Goal: Task Accomplishment & Management: Manage account settings

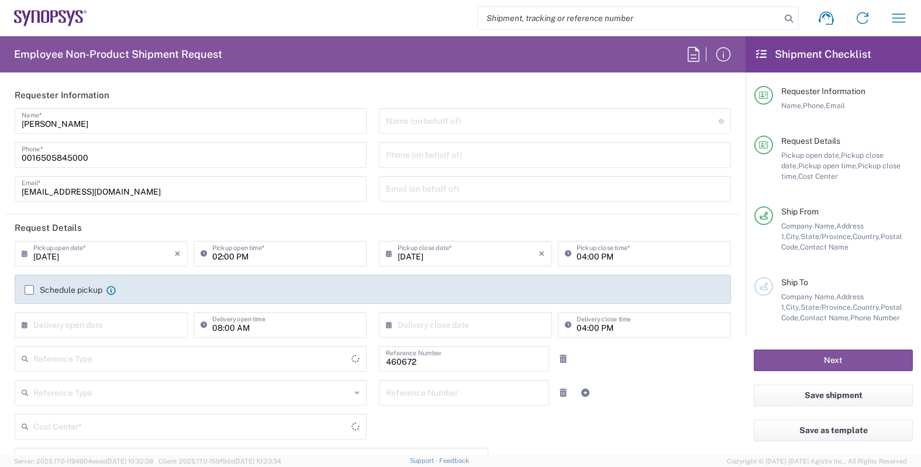
type input "US01, FIN, Distri 460672"
type input "Delivered at Place"
type input "Department"
type input "[US_STATE]"
type input "[GEOGRAPHIC_DATA]"
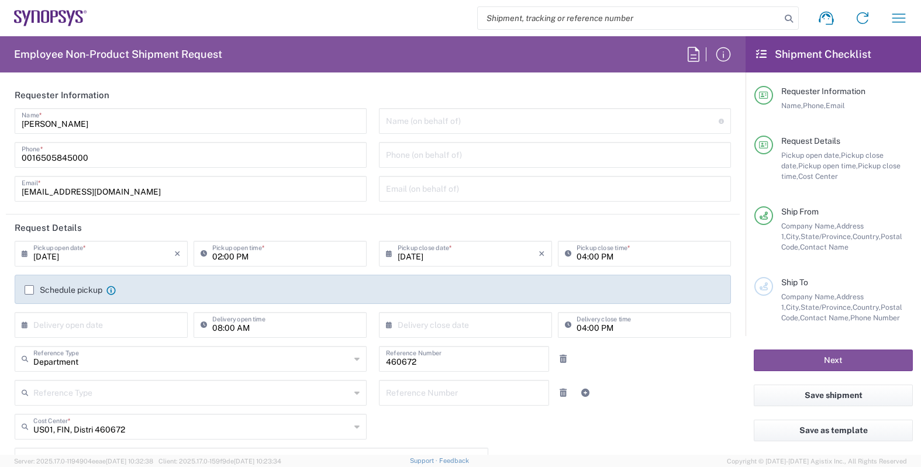
type input "[GEOGRAPHIC_DATA]"
type input "Headquarters USSV"
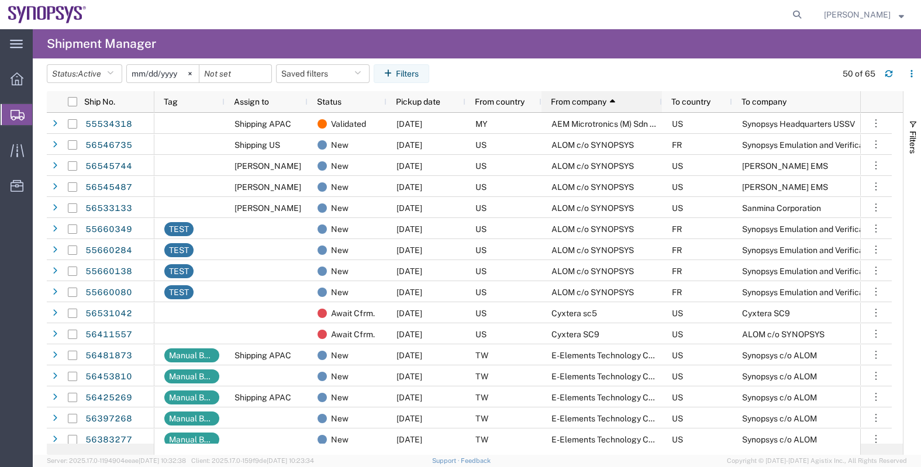
click at [585, 101] on span "From company" at bounding box center [579, 101] width 56 height 9
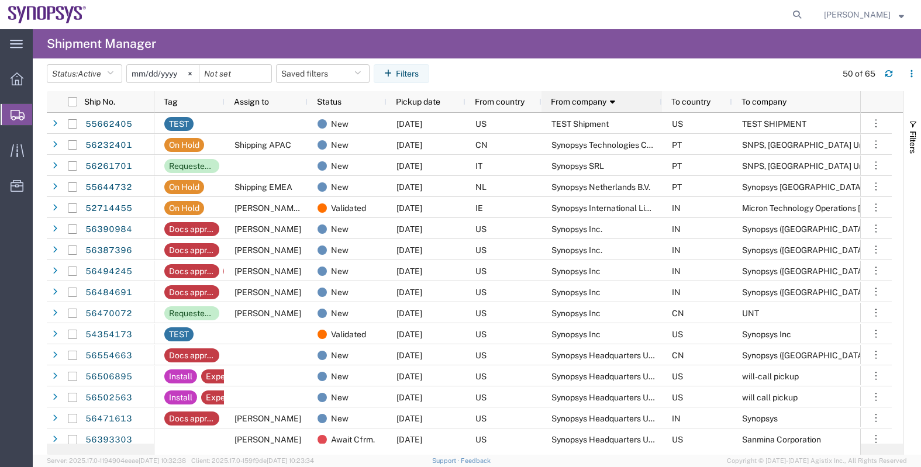
click at [577, 101] on span "From company" at bounding box center [579, 101] width 56 height 9
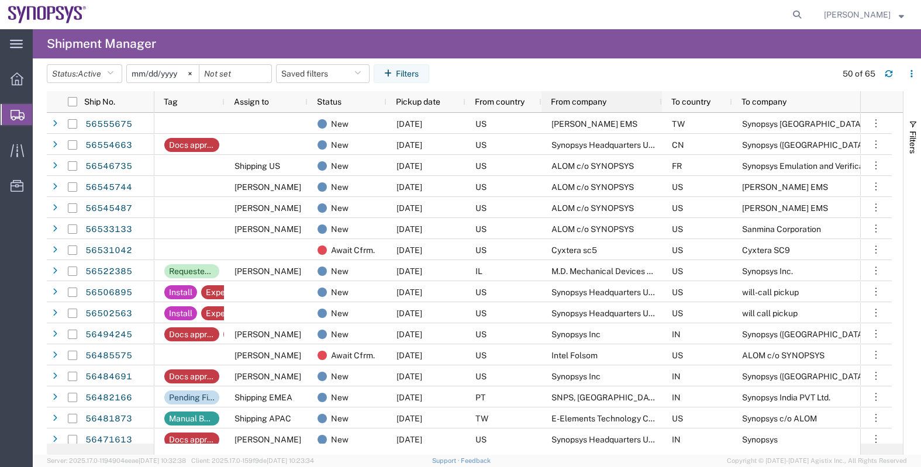
click at [565, 98] on span "From company" at bounding box center [579, 101] width 56 height 9
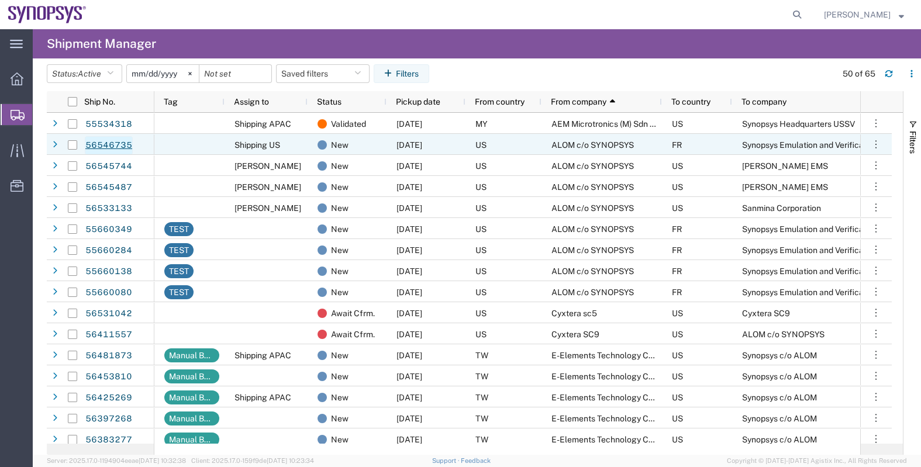
click at [120, 146] on link "56546735" at bounding box center [109, 145] width 48 height 19
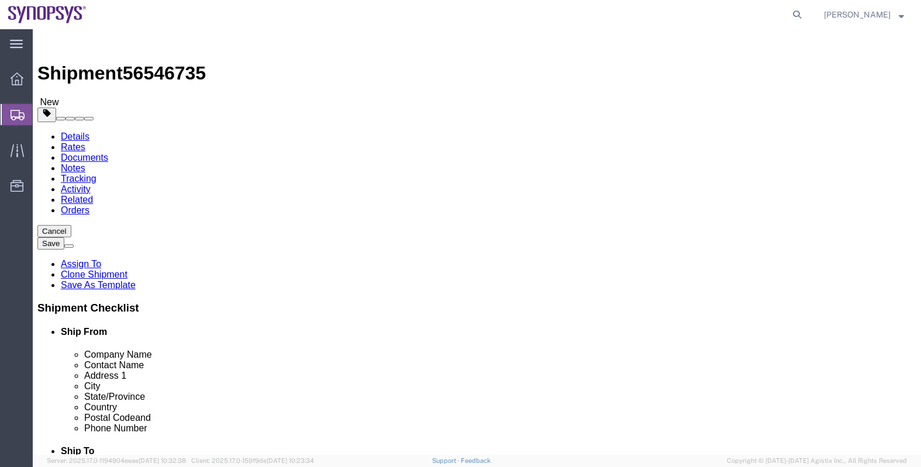
select select
click link "Special Services"
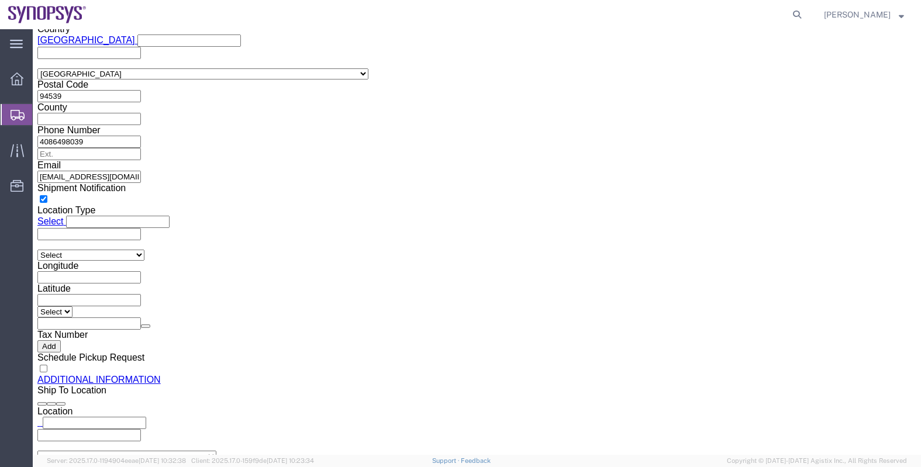
scroll to position [1096, 0]
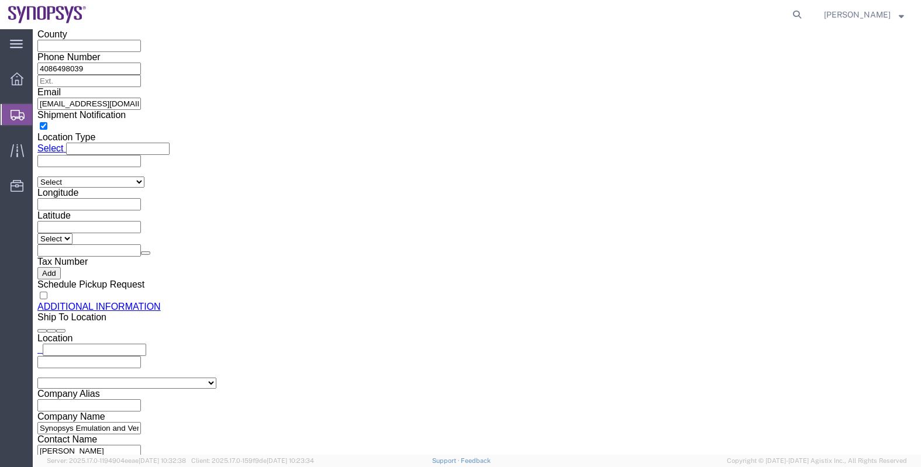
click select "Select AGR-Agricultural APP-Computers APR-Additional Permissive Exports AVS-Air…"
select select "NLR"
click select "Select AGR-Agricultural APP-Computers APR-Additional Permissive Exports AVS-Air…"
click div "US Export Info"
click button "Save"
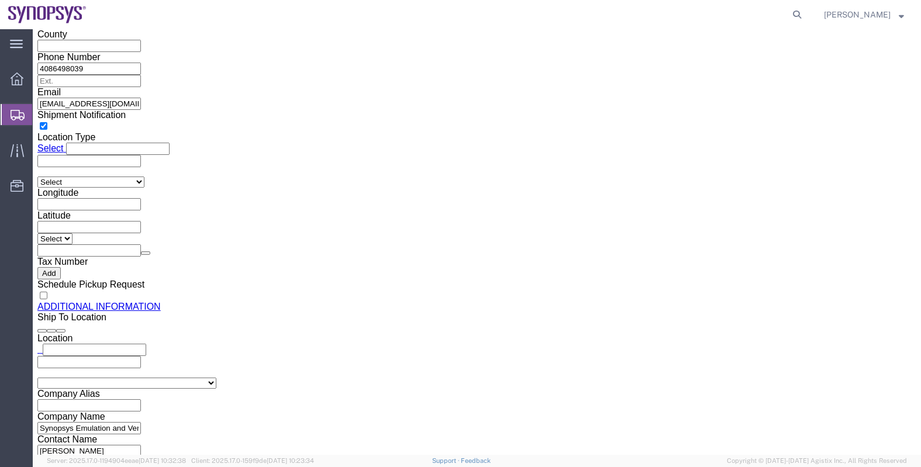
click div
click p "Shipment information saved successfully."
click link "Assign To"
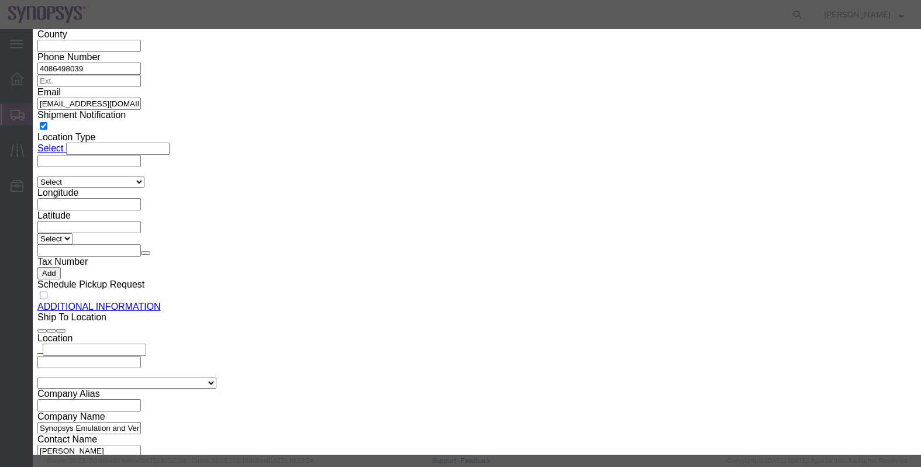
select select "117156"
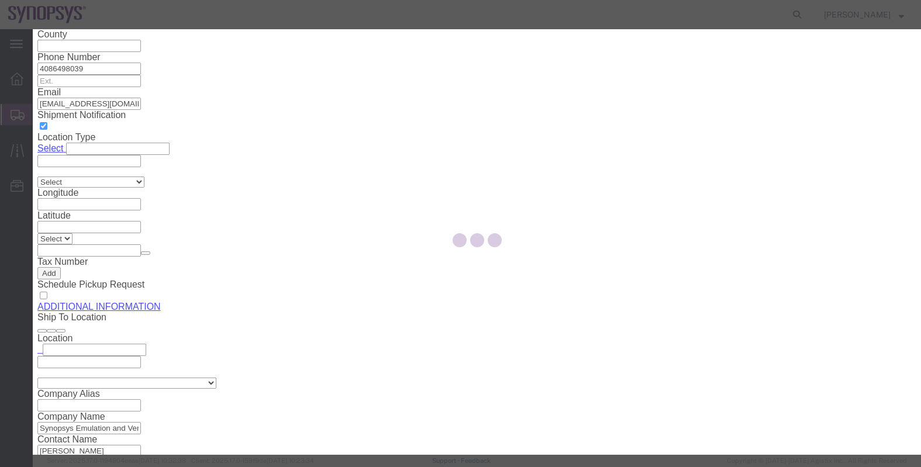
select select
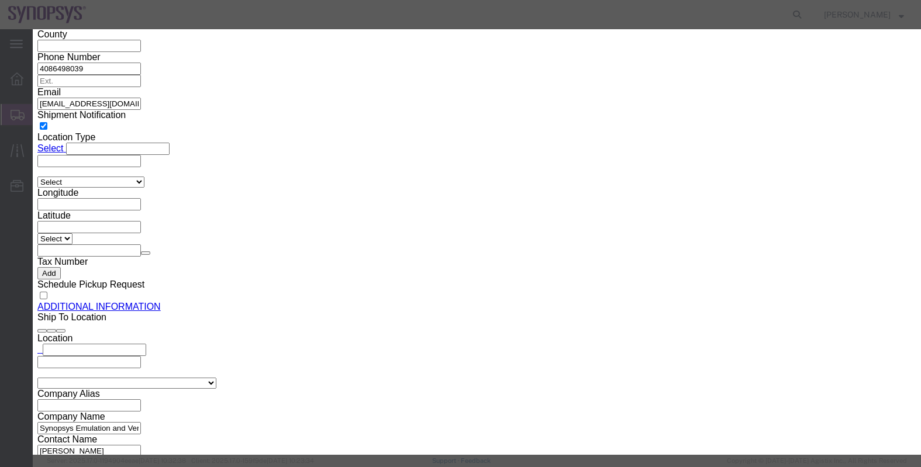
type input "kri"
select select "98360"
click textarea "Message"
type textarea "."
click button "Assign"
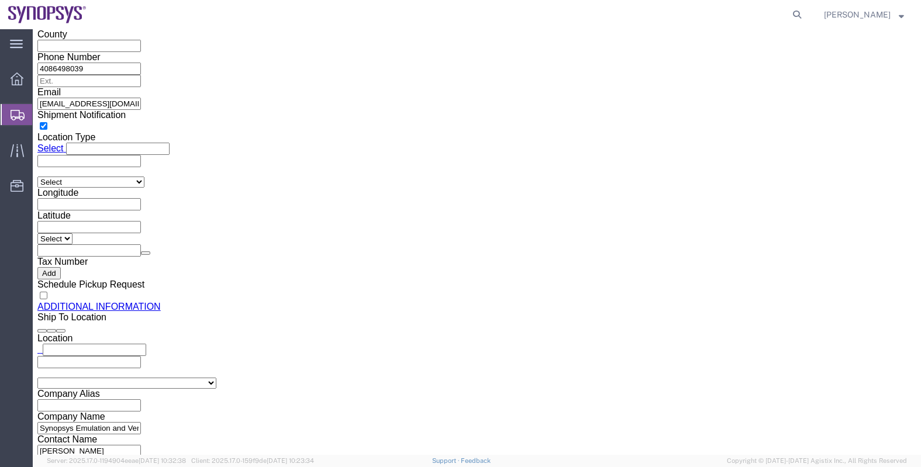
click link "Activity"
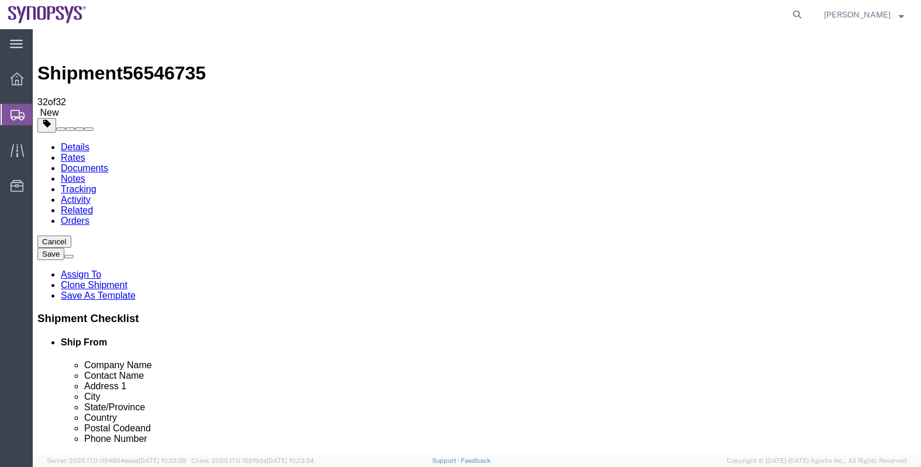
click at [42, 119] on span "Shipments" at bounding box center [36, 114] width 9 height 23
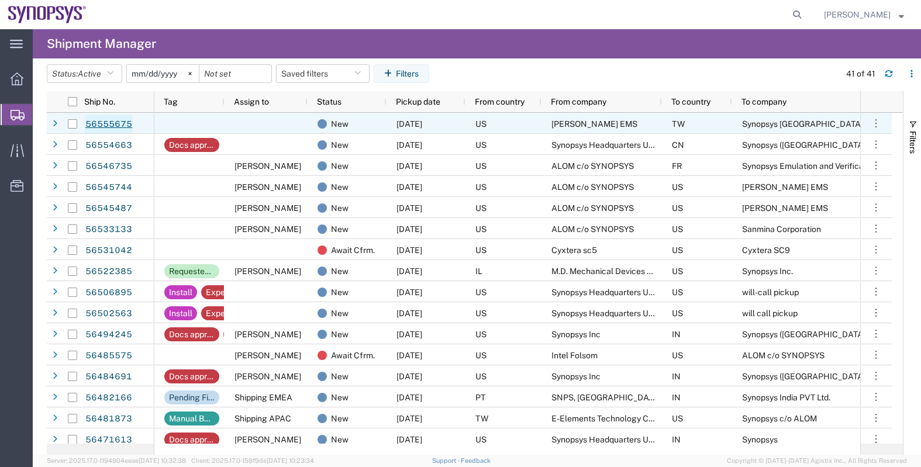
click at [108, 124] on link "56555675" at bounding box center [109, 124] width 48 height 19
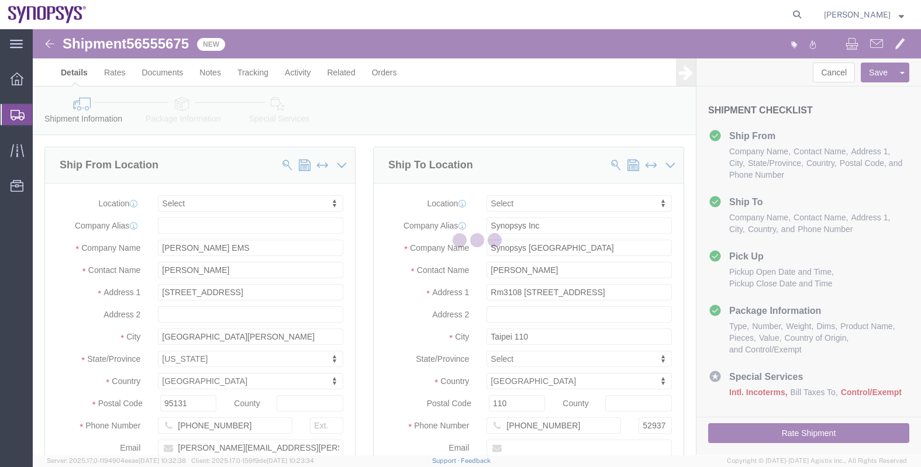
select select
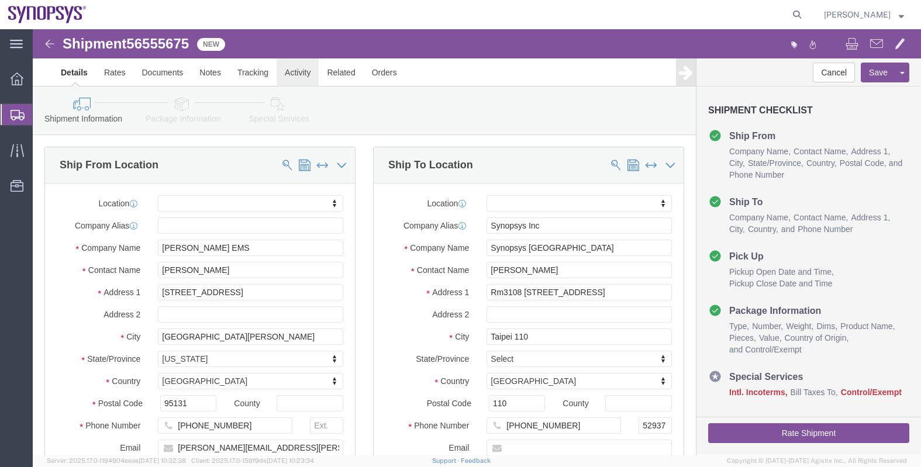
click link "Activity"
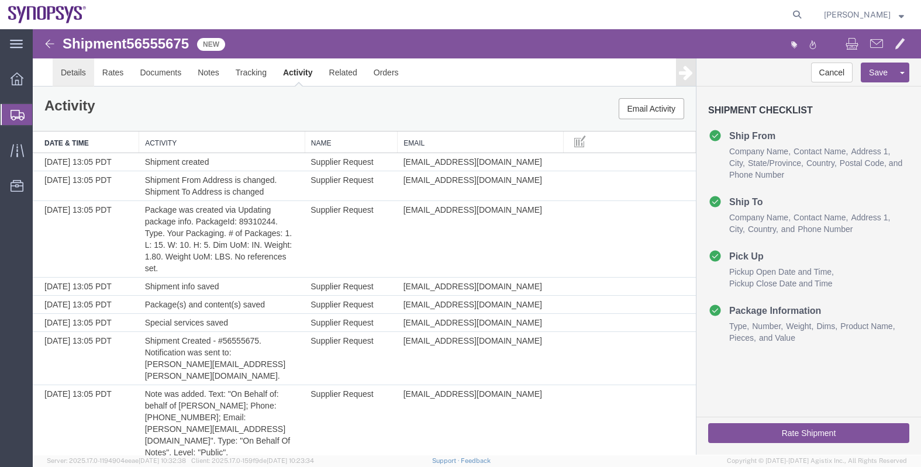
click at [75, 73] on link "Details" at bounding box center [74, 72] width 42 height 28
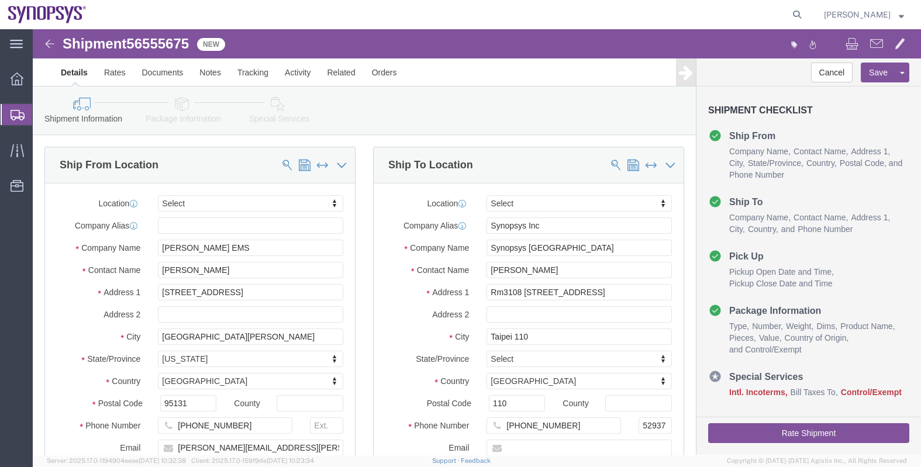
click at [42, 116] on span "Shipments" at bounding box center [36, 114] width 9 height 23
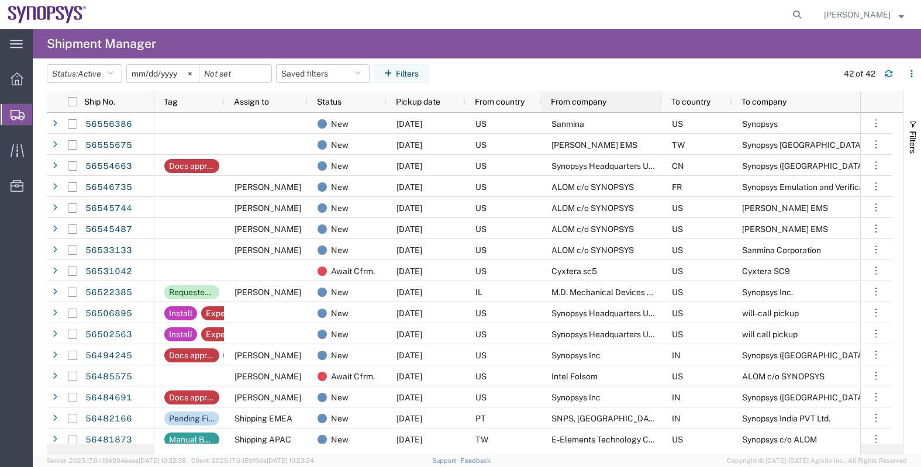
click at [574, 99] on span "From company" at bounding box center [579, 101] width 56 height 9
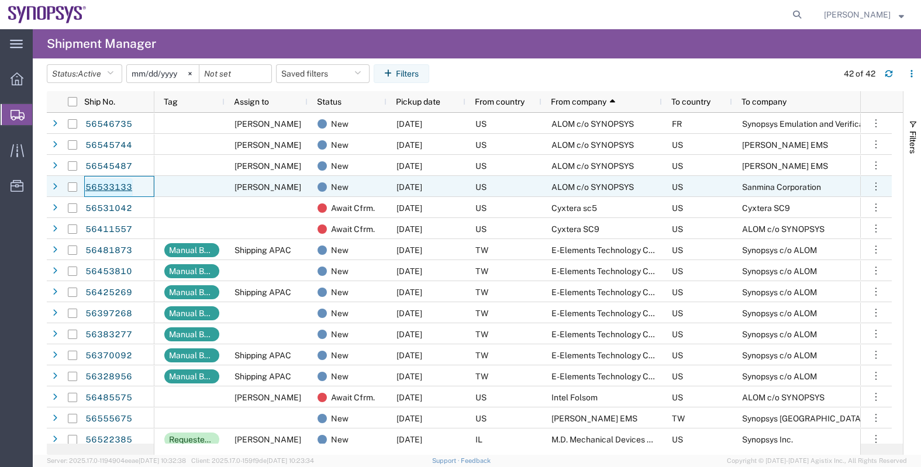
click at [98, 187] on link "56533133" at bounding box center [109, 187] width 48 height 19
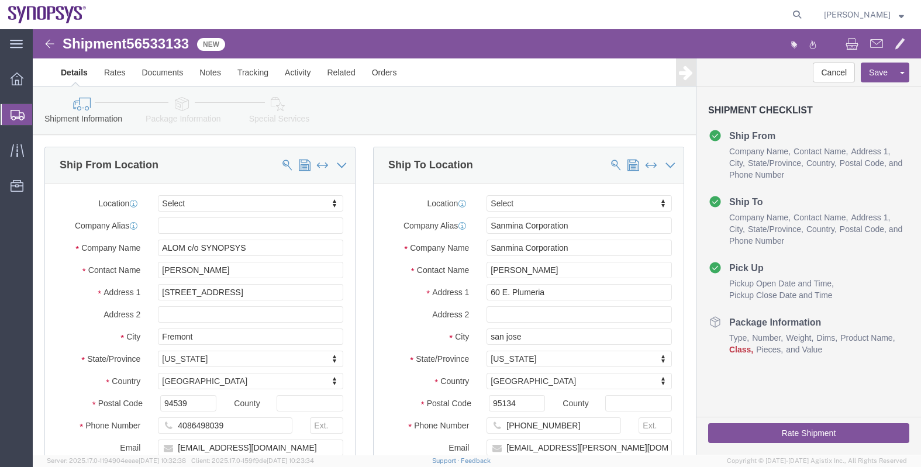
select select
click icon
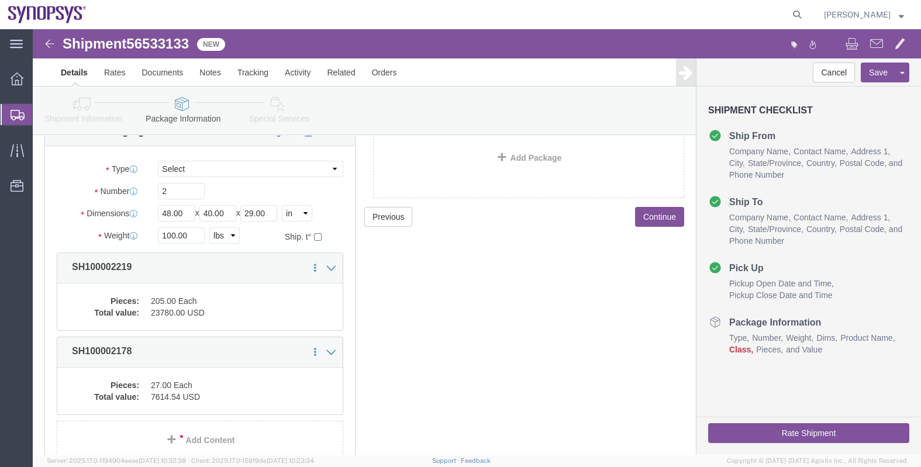
scroll to position [149, 0]
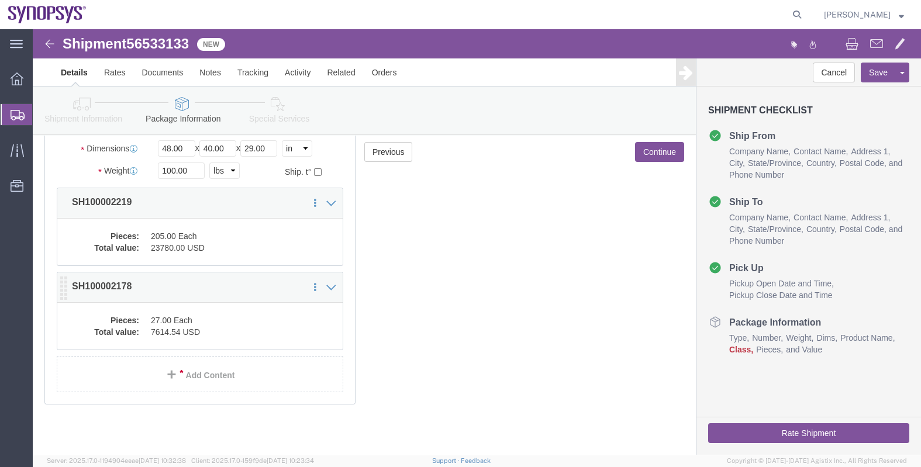
click dd "27.00 Each"
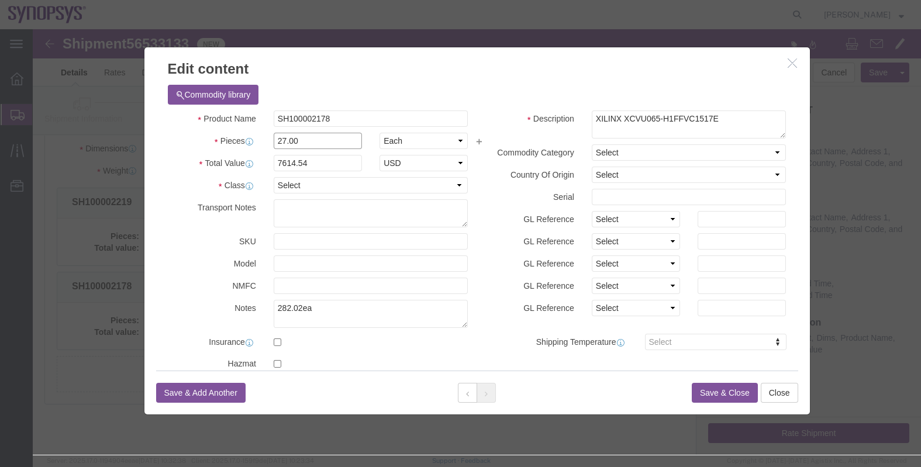
drag, startPoint x: 277, startPoint y: 110, endPoint x: 224, endPoint y: 108, distance: 52.1
click div "Pieces 27.00 Select Bag Barrels 100Board Feet Bottle Box Blister Pack Carats Ca…"
type input "498"
type input "140445.96"
click div "Description XILINX XCVU065-H1FFVC1517E Commodity Category Select Country Of Ori…"
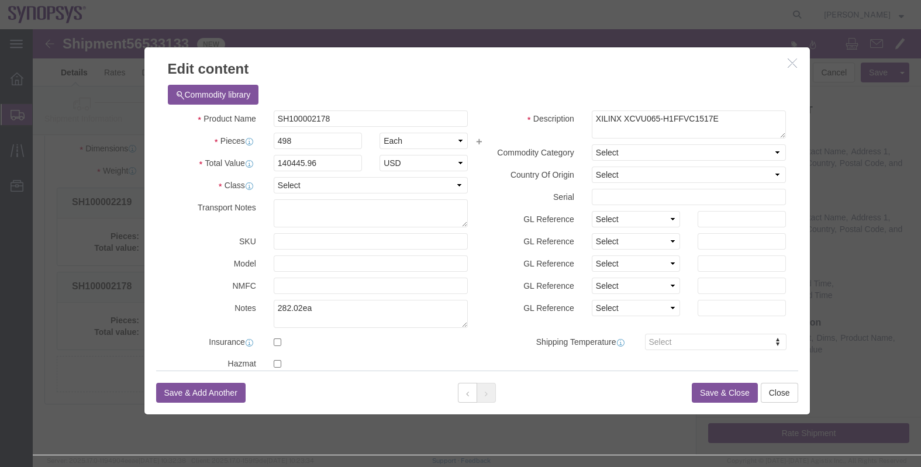
click button "Save & Close"
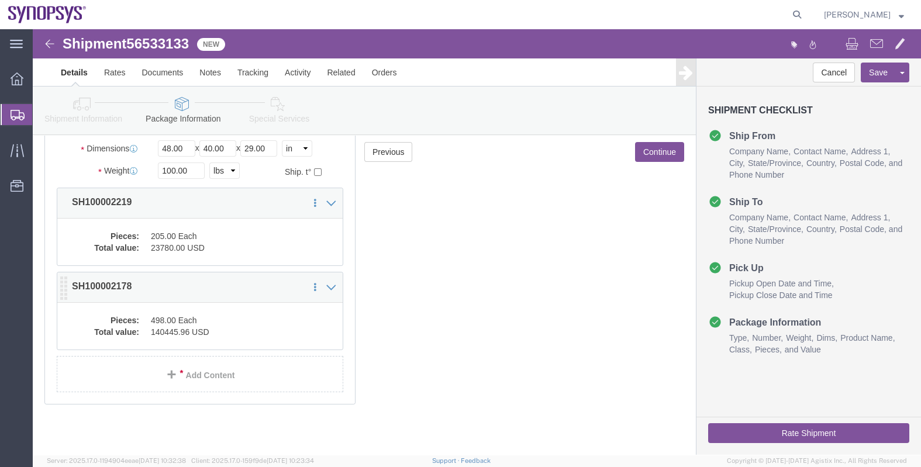
click dd "498.00 Each"
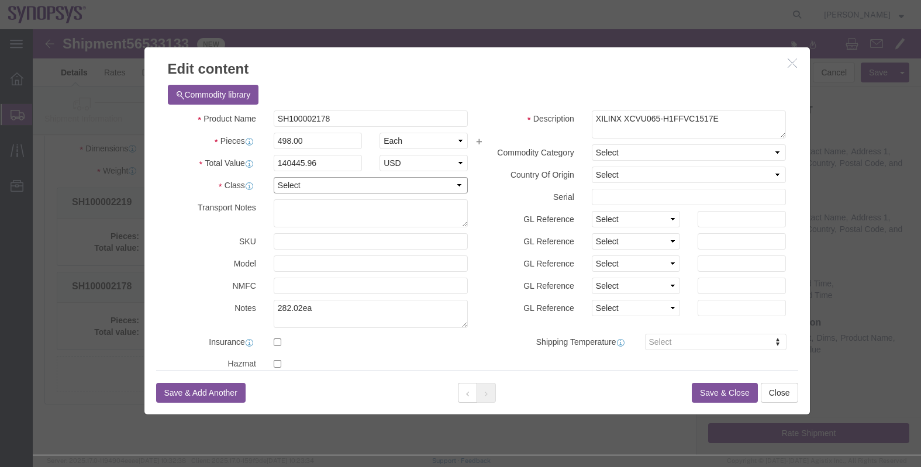
click select "Select 50 55 60 65 70 85 92.5 100 125 175 250 300 400"
select select "50"
click select "Select 50 55 60 65 70 85 92.5 100 125 175 250 300 400"
click button "Save & Close"
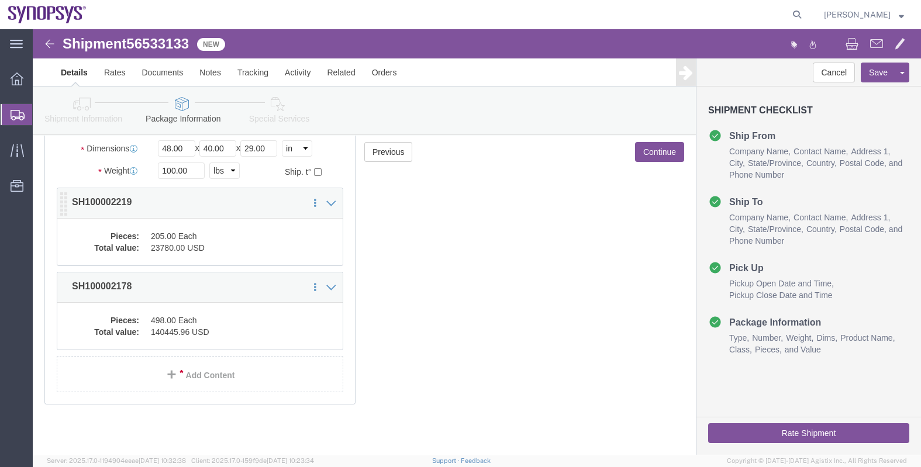
click dd "23780.00 USD"
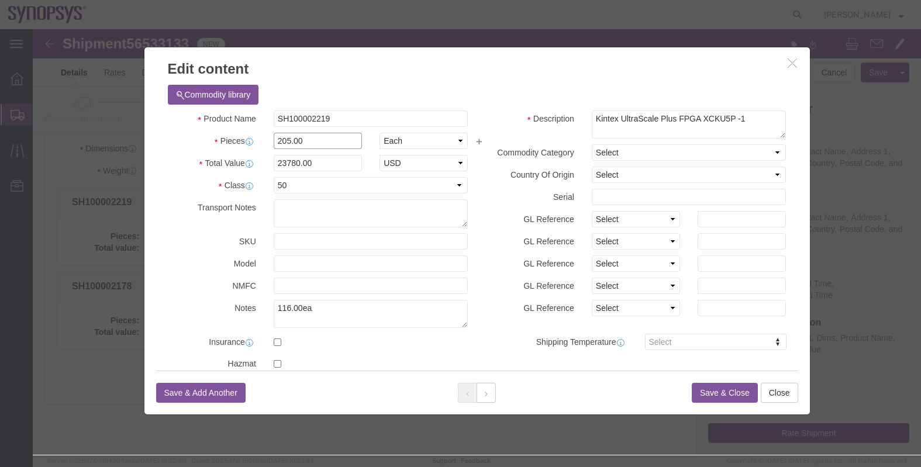
drag, startPoint x: 260, startPoint y: 112, endPoint x: 222, endPoint y: 109, distance: 38.1
click div "Pieces 205.00 Select Bag Barrels 100Board Feet Bottle Box Blister Pack Carats C…"
type input "1200"
type input "139200"
click label "Shipping Temperature"
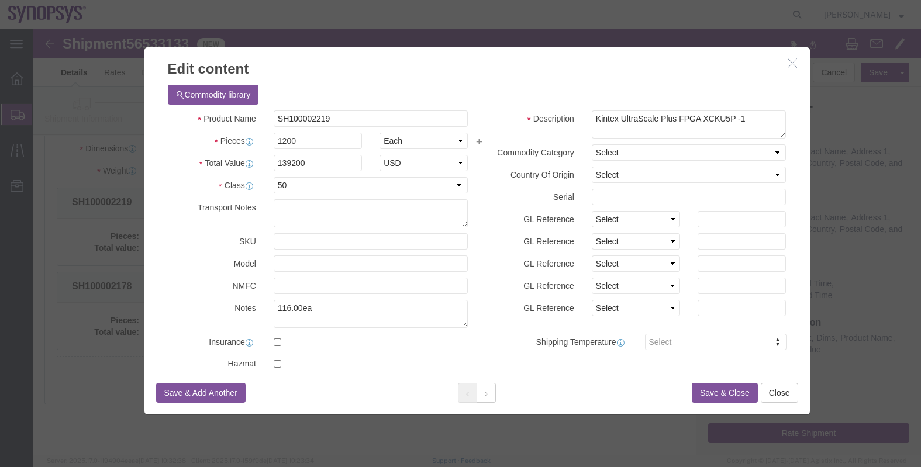
click button "Save & Close"
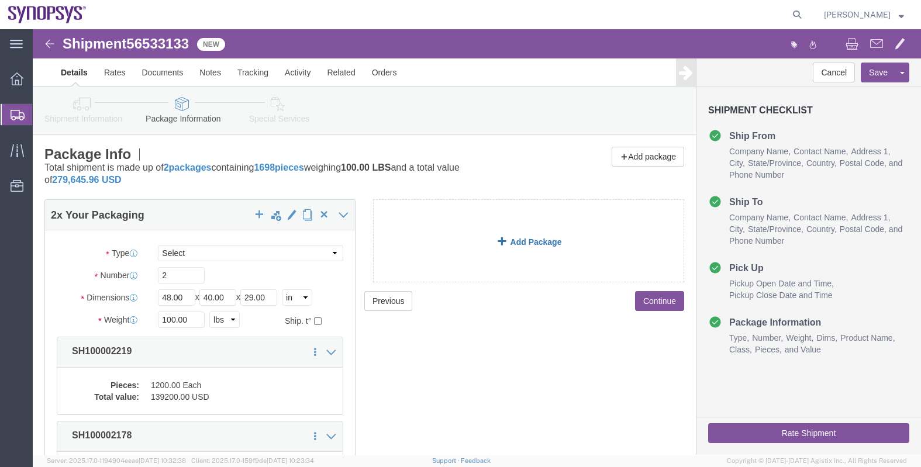
scroll to position [0, 0]
click link "Documents"
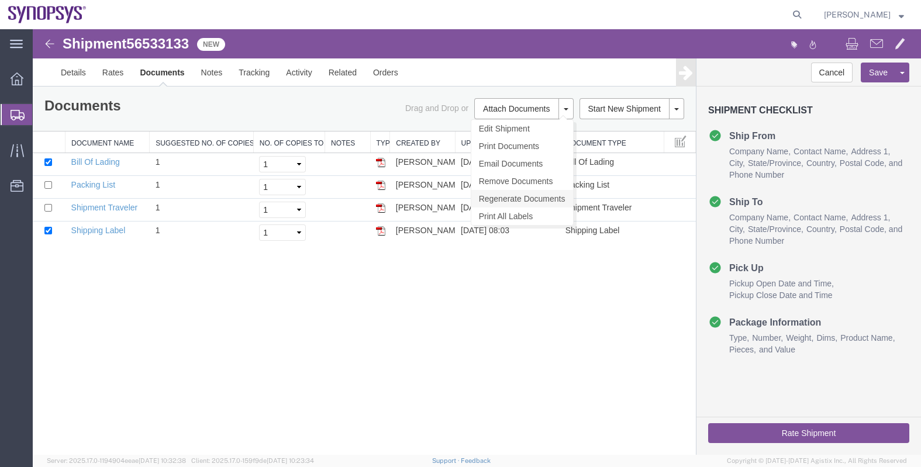
click at [512, 198] on link "Regenerate Documents" at bounding box center [522, 199] width 102 height 18
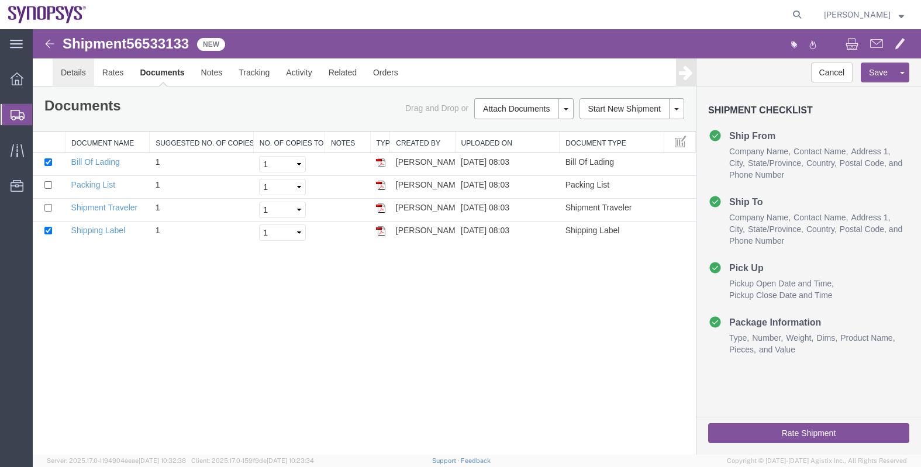
click at [73, 72] on link "Details" at bounding box center [74, 72] width 42 height 28
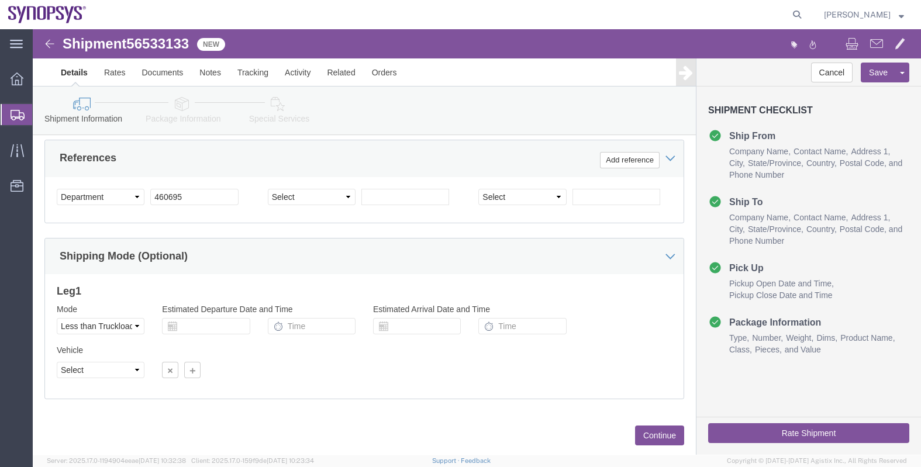
scroll to position [588, 0]
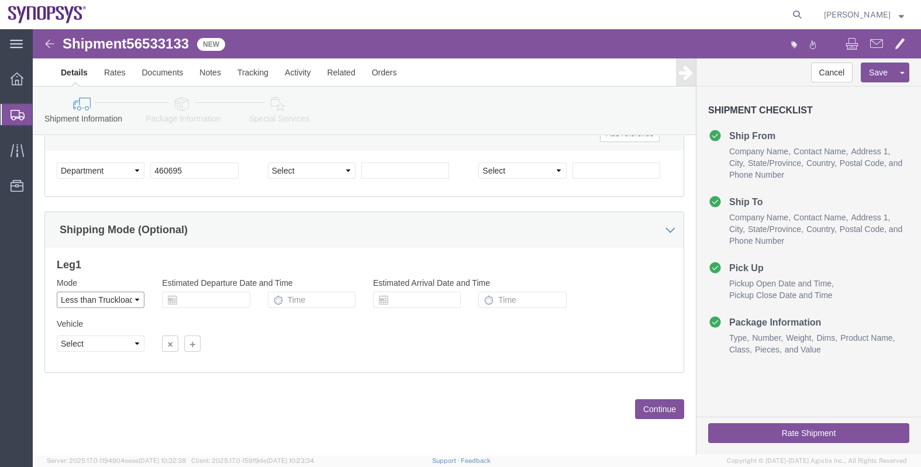
click select "Select Air Less than Truckload Multi-Leg Ocean Freight Rail Small Parcel Truckl…"
select select
click select "Select Air Less than Truckload Multi-Leg Ocean Freight Rail Small Parcel Truckl…"
click button "Continue"
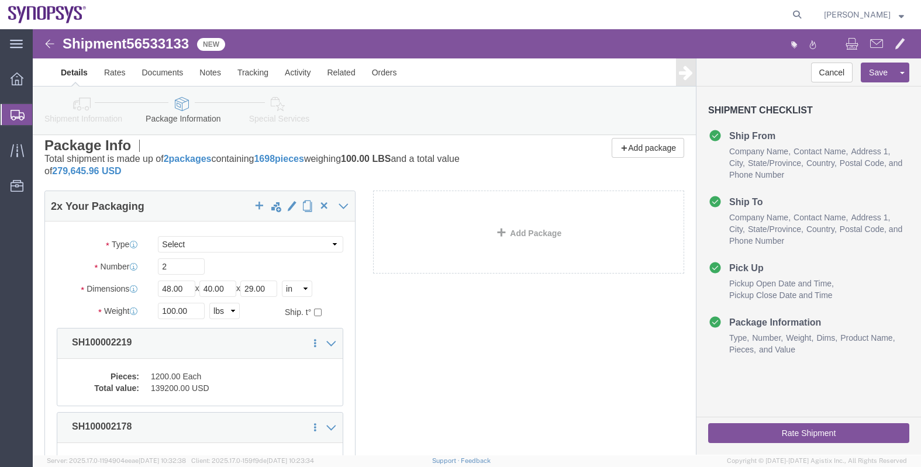
scroll to position [0, 0]
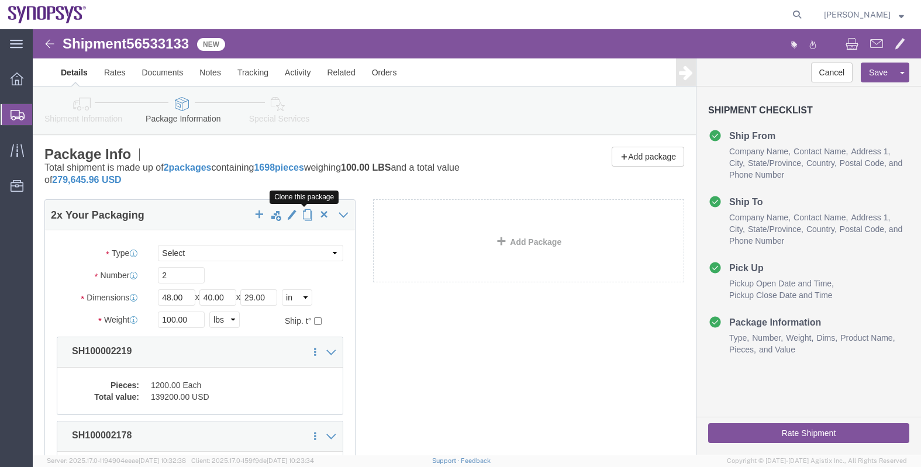
click span "button"
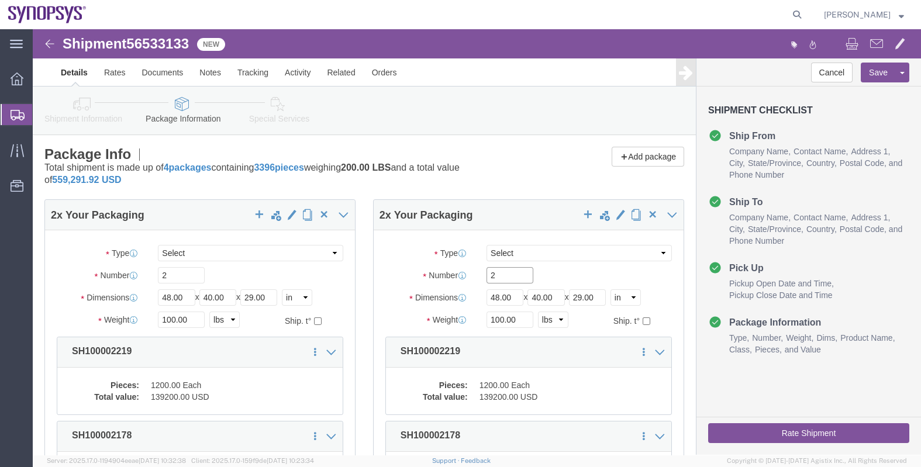
drag, startPoint x: 459, startPoint y: 247, endPoint x: 430, endPoint y: 248, distance: 29.2
click div "Number 2"
type input "1"
drag, startPoint x: 143, startPoint y: 244, endPoint x: 104, endPoint y: 247, distance: 38.7
click div "Number 2"
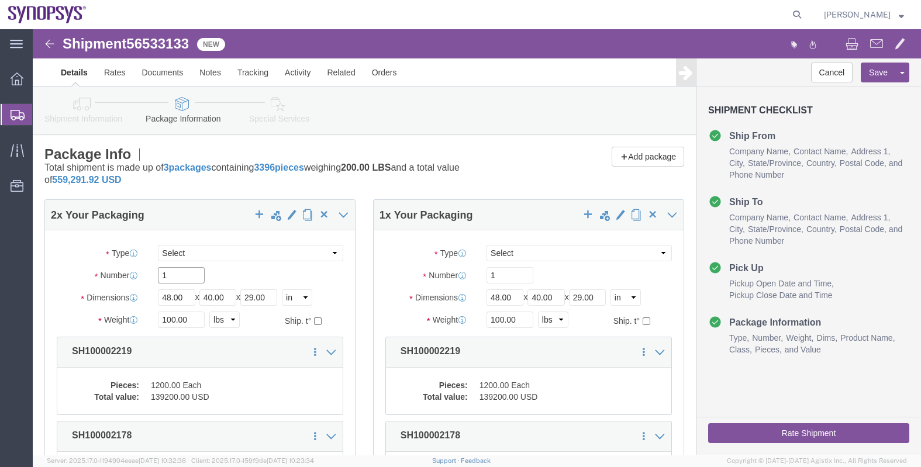
type input "1"
click div "1 x Your Packaging Package Type Select Bale(s) Basket(s) Bolt(s) Bottle(s) Buck…"
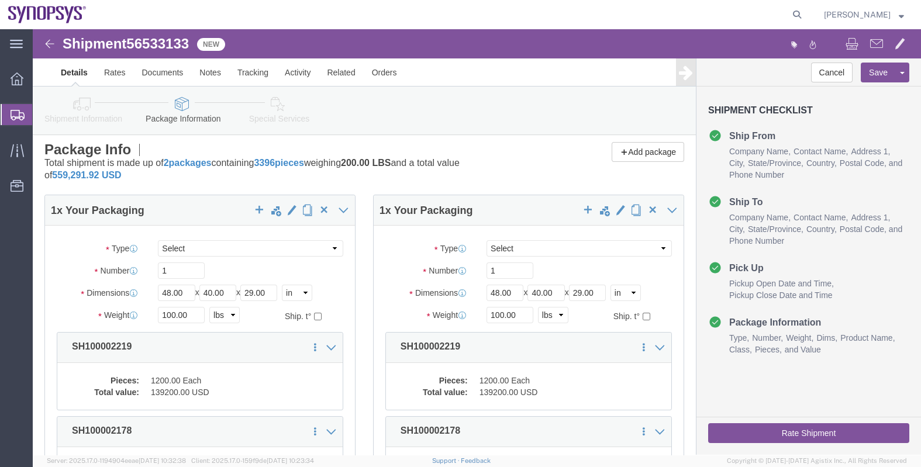
scroll to position [72, 0]
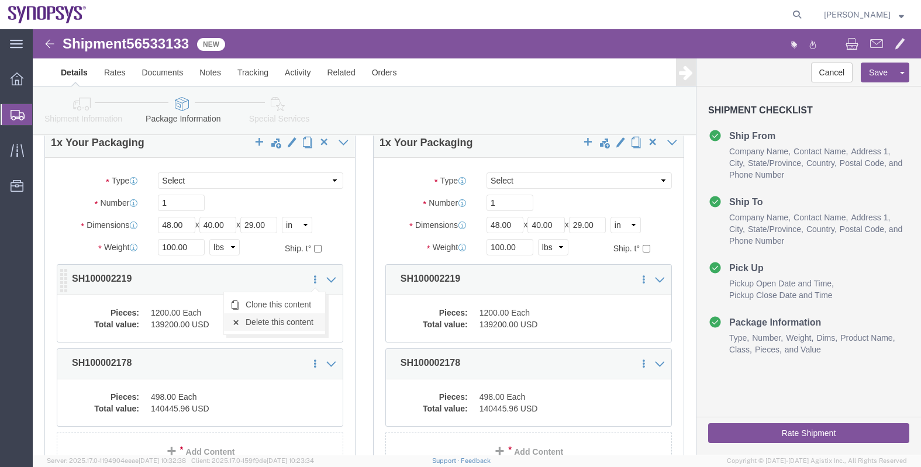
click link "Delete this content"
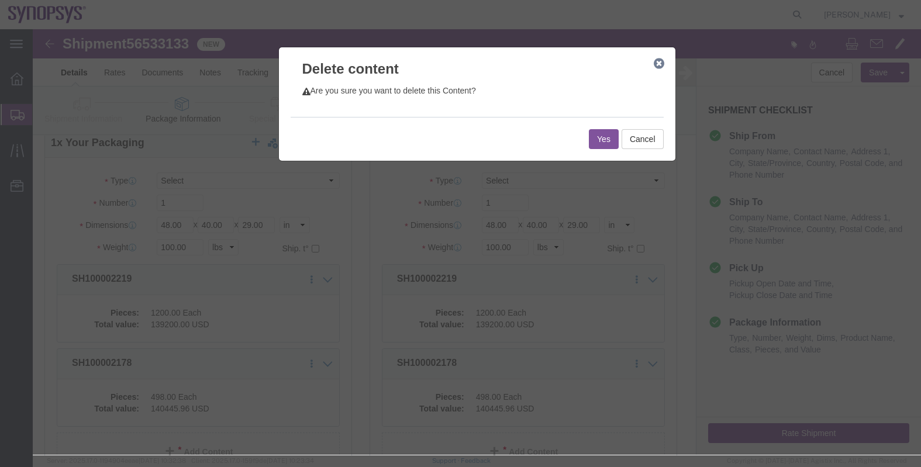
click button "Yes"
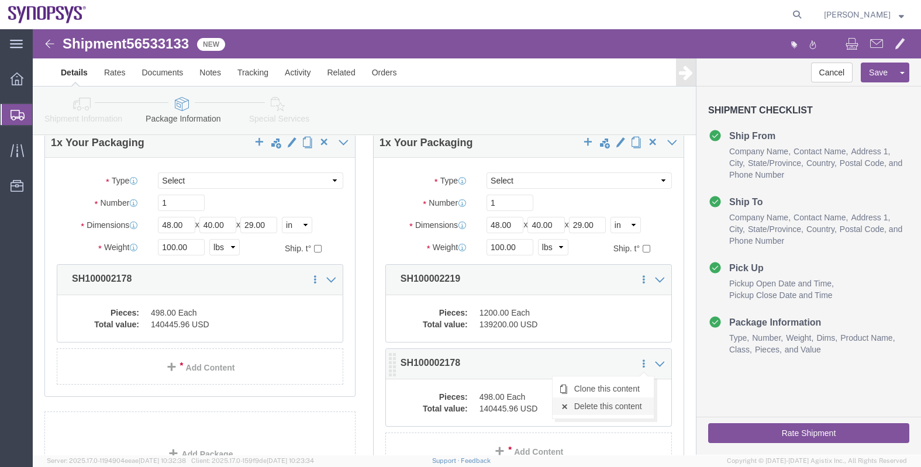
click link "Delete this content"
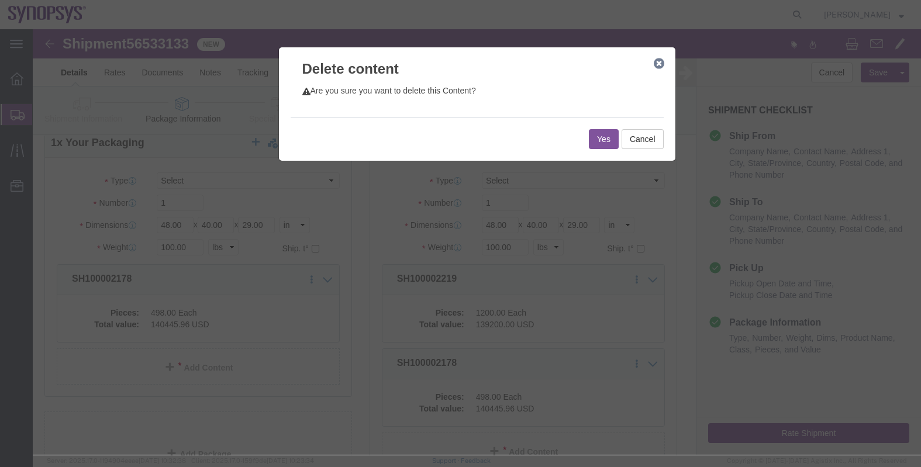
click button "Yes"
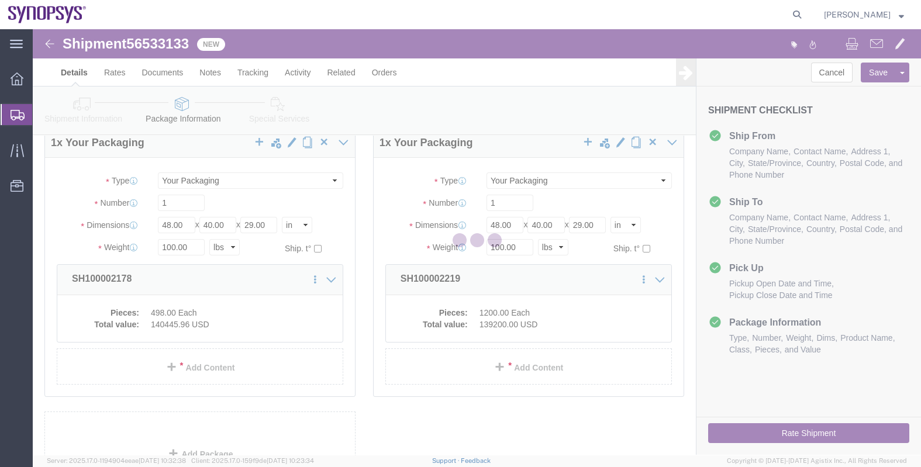
scroll to position [29, 0]
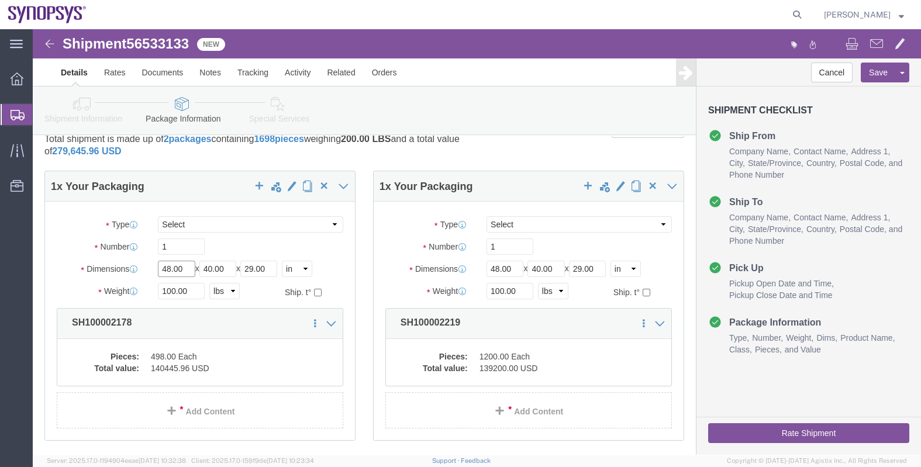
drag, startPoint x: 143, startPoint y: 241, endPoint x: 115, endPoint y: 240, distance: 27.5
click div "Dimensions Length 48.00 x Width 40.00 x Height 29.00 Select cm ft in"
type input "16"
type input "14"
type input "12"
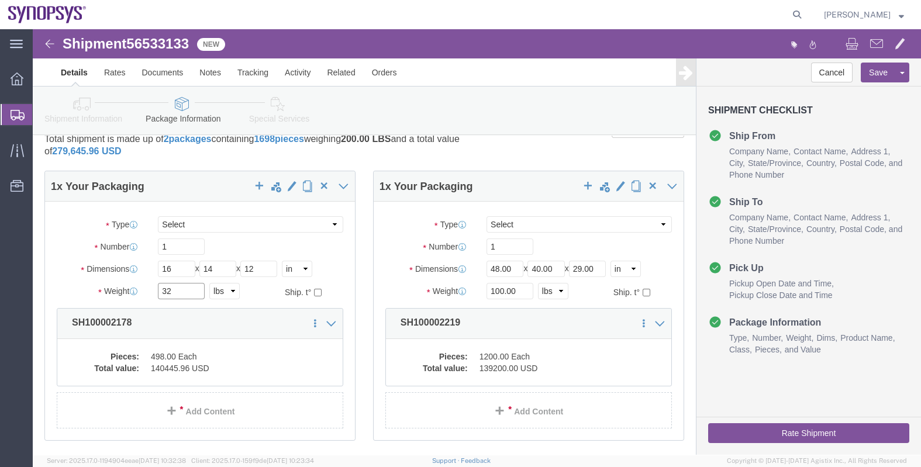
type input "32"
drag, startPoint x: 456, startPoint y: 239, endPoint x: 430, endPoint y: 229, distance: 28.1
click div "Length 48.00 x Width 40.00 x Height 29.00 Select cm ft in"
type input "16"
type input "14"
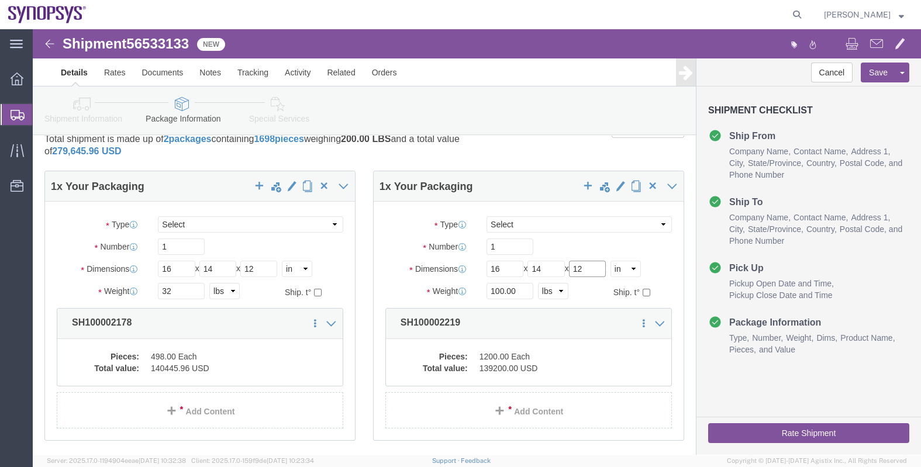
type input "12"
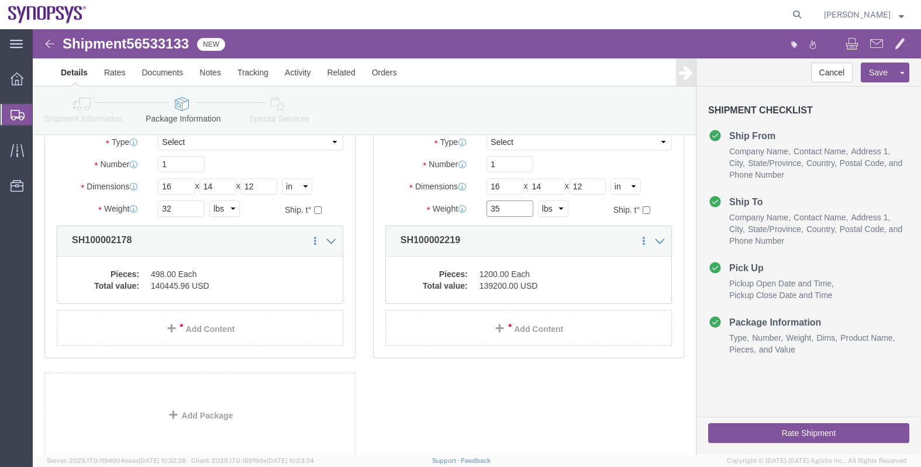
scroll to position [188, 0]
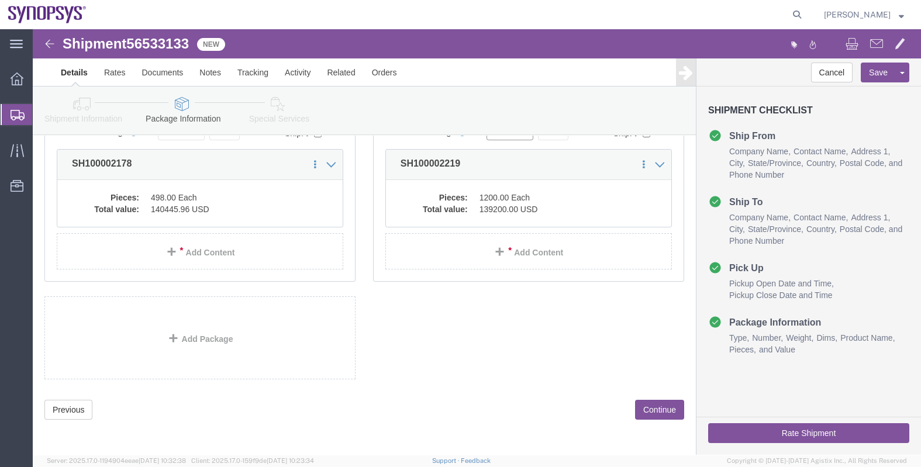
type input "35"
click button "Continue"
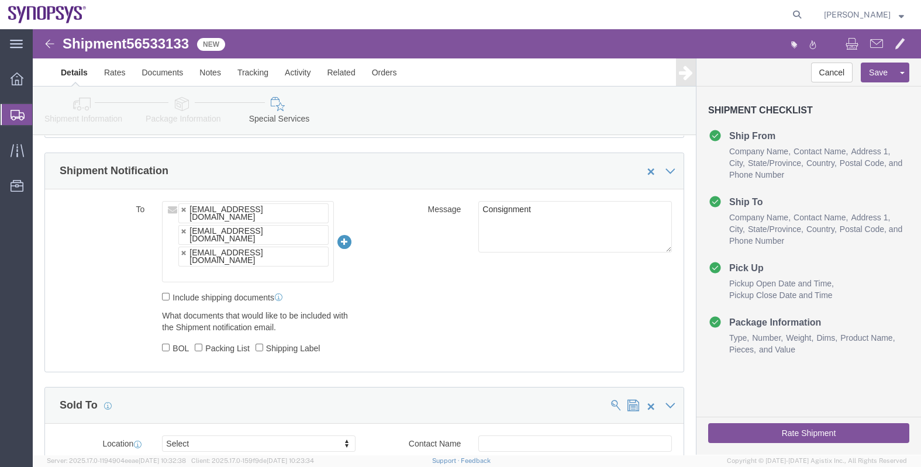
scroll to position [776, 0]
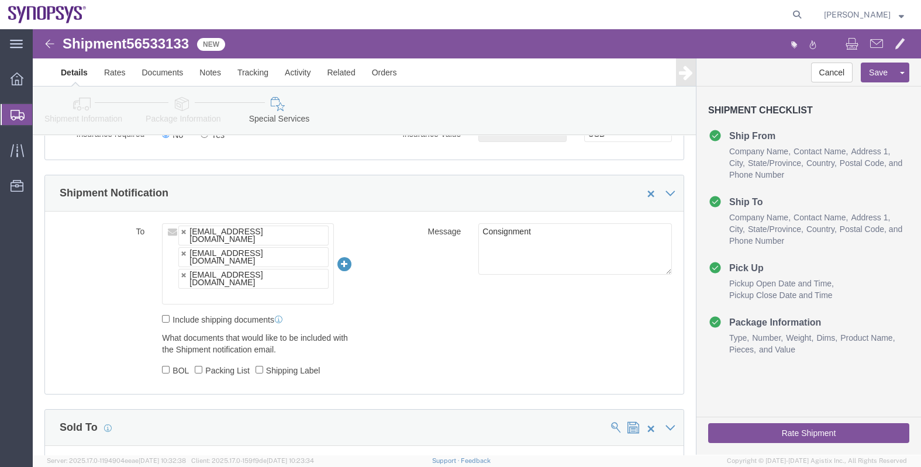
click ul "[EMAIL_ADDRESS][DOMAIN_NAME] [EMAIL_ADDRESS][DOMAIN_NAME] [PERSON_NAME][EMAIL_A…"
type input "[EMAIL_ADDRESS][DOMAIN_NAME]"
type input "[EMAIL_ADDRESS][DOMAIN_NAME],[EMAIL_ADDRESS][DOMAIN_NAME],[PERSON_NAME][EMAIL_A…"
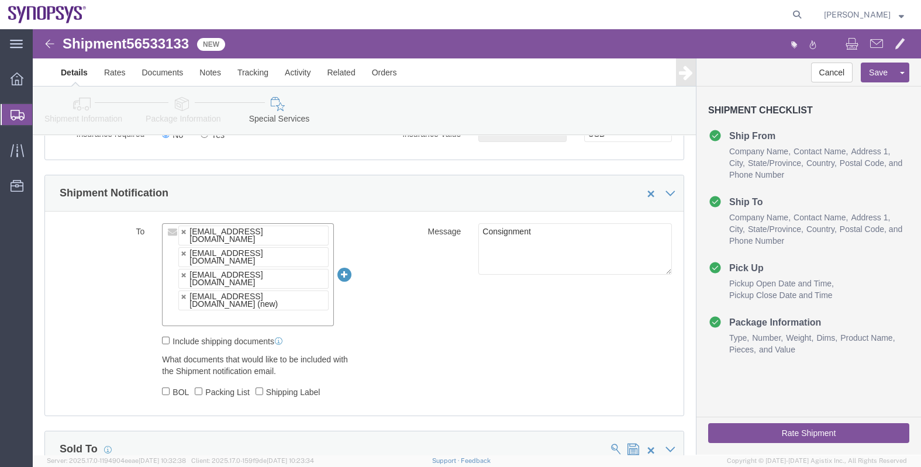
paste input "[EMAIL_ADDRESS][DOMAIN_NAME]"
type input "[EMAIL_ADDRESS][DOMAIN_NAME]"
type input "[EMAIL_ADDRESS][DOMAIN_NAME],[EMAIL_ADDRESS][DOMAIN_NAME],[PERSON_NAME][EMAIL_A…"
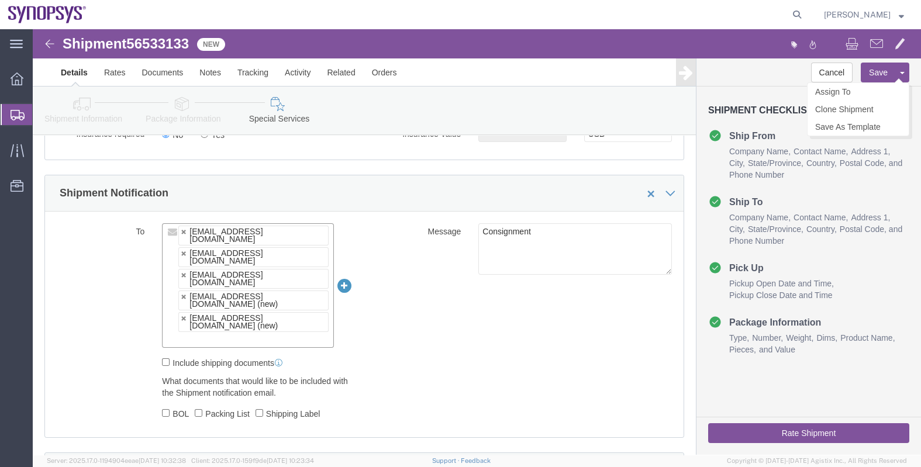
click button "Save"
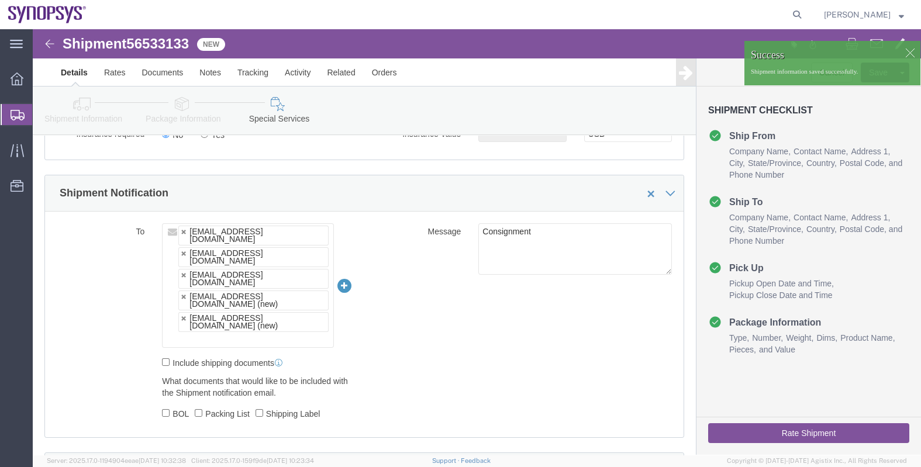
click button "Rate Shipment"
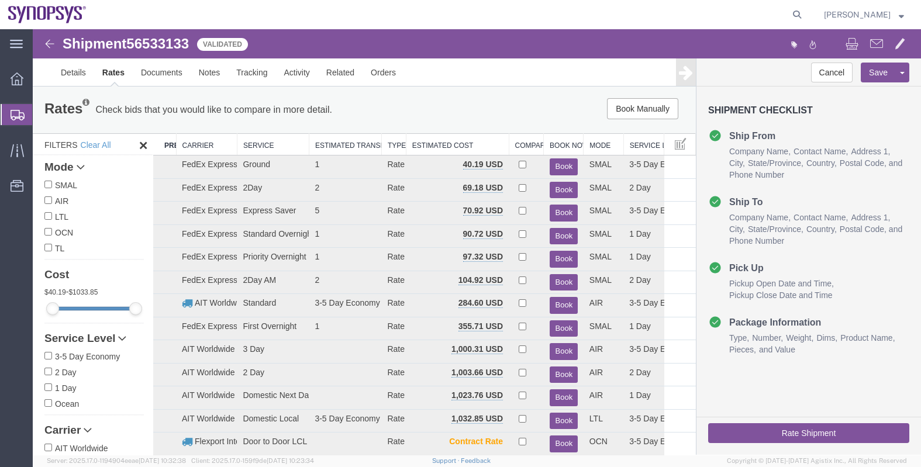
click at [193, 154] on th "Carrier" at bounding box center [206, 145] width 61 height 22
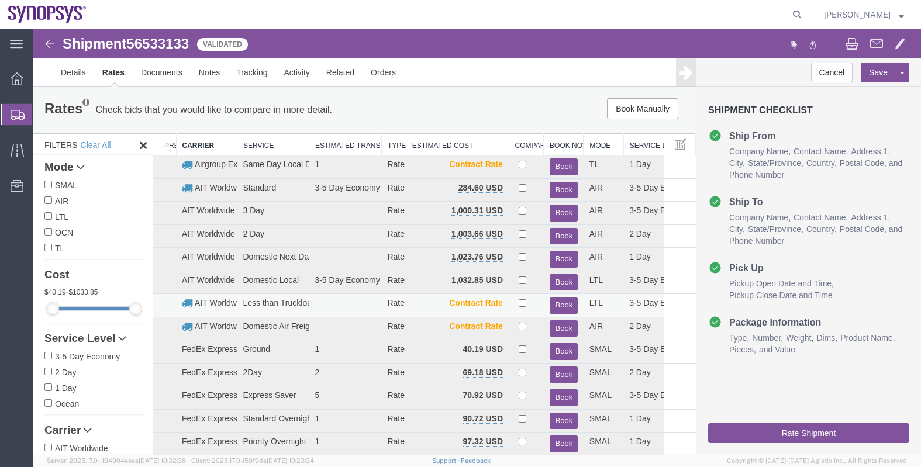
scroll to position [72, 0]
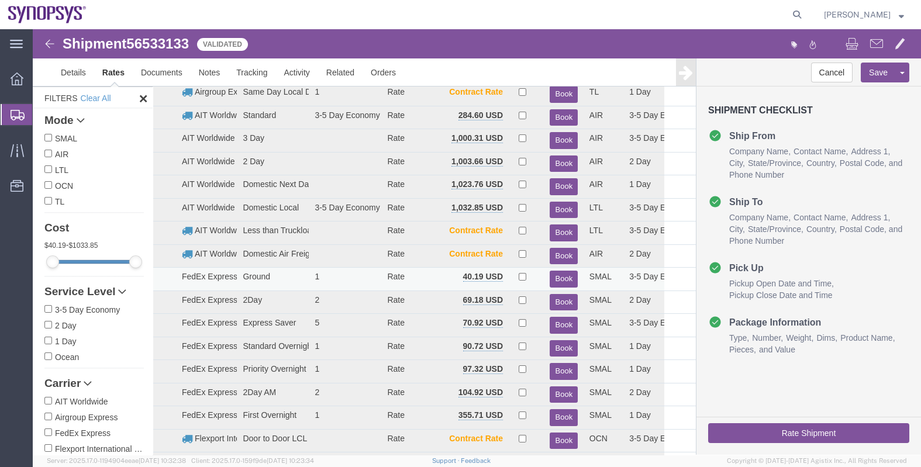
click at [555, 275] on button "Book" at bounding box center [564, 279] width 28 height 17
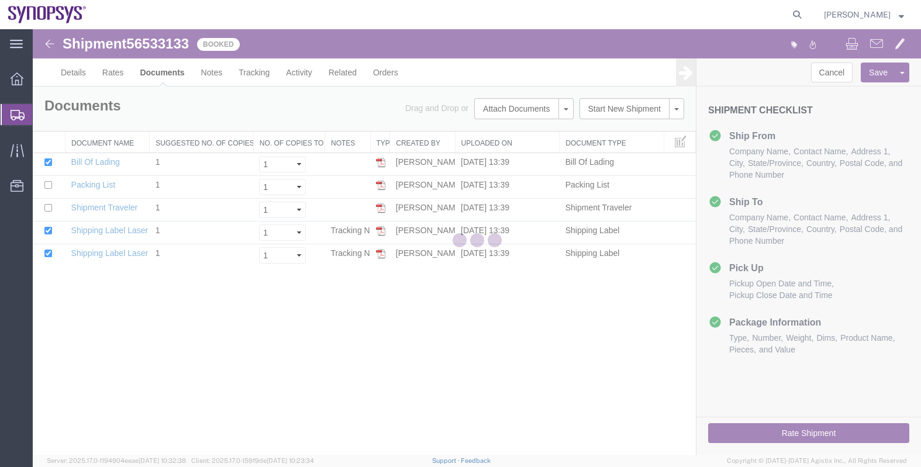
scroll to position [0, 0]
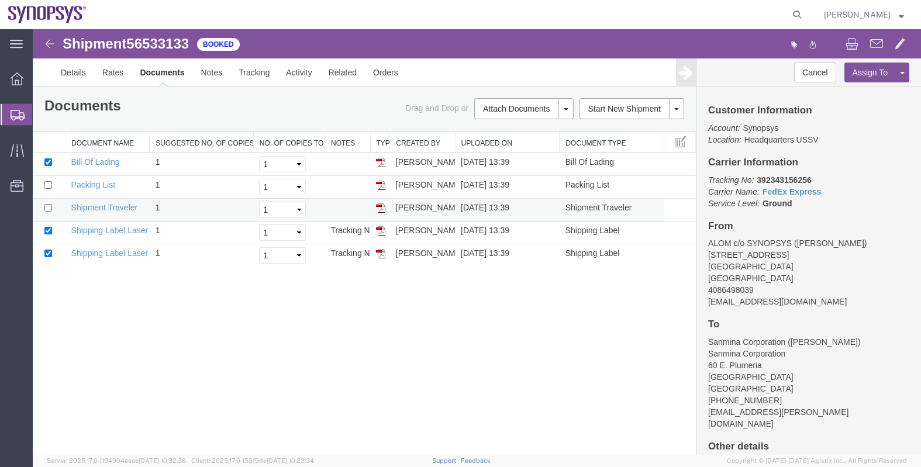
click at [379, 204] on img at bounding box center [380, 207] width 9 height 9
click at [146, 38] on span "56533133" at bounding box center [157, 44] width 63 height 16
copy span "56533133"
